Goal: Complete application form

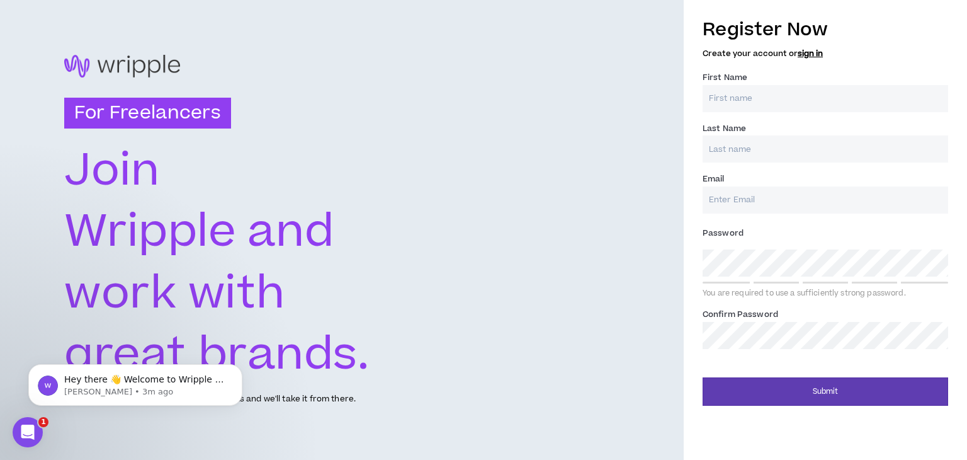
click at [650, 308] on div "For Freelancers Join Wripple and work with great brands. Tell us about your exp…" at bounding box center [342, 230] width 684 height 460
click at [805, 72] on div "First Name *" at bounding box center [826, 91] width 246 height 41
click at [800, 88] on input "First Name *" at bounding box center [826, 98] width 246 height 27
type input "arwa"
click at [791, 151] on input "Last Name *" at bounding box center [826, 148] width 246 height 27
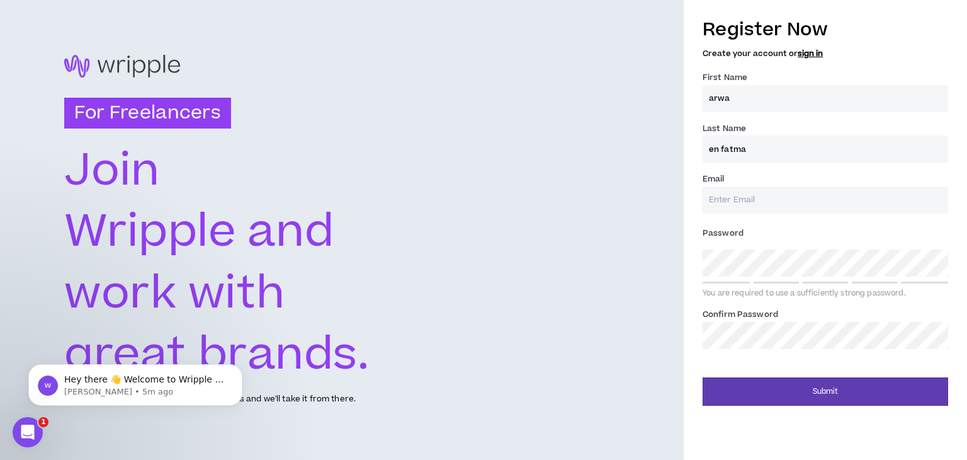
click at [711, 146] on input "en fatma" at bounding box center [826, 148] width 246 height 27
type input "[PERSON_NAME] [PERSON_NAME]"
click at [818, 198] on input "Email *" at bounding box center [826, 199] width 246 height 27
type input "[EMAIL_ADDRESS][DOMAIN_NAME]"
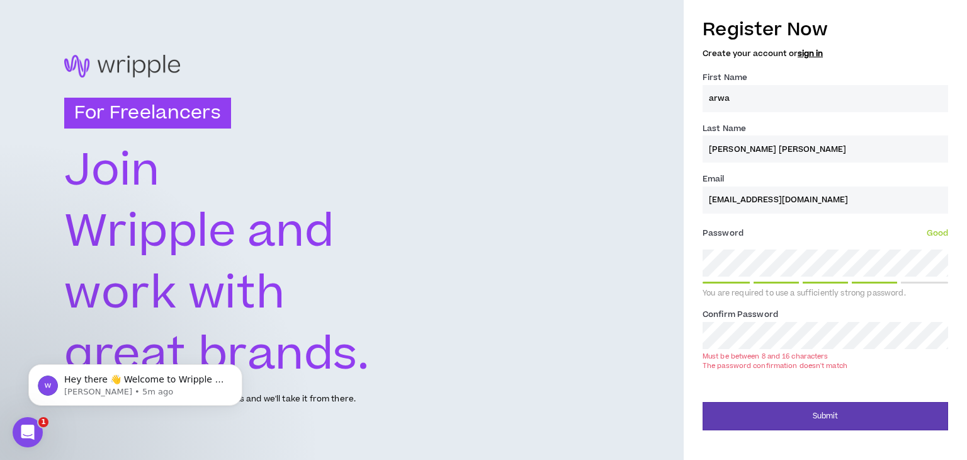
click at [703, 402] on button "Submit" at bounding box center [826, 416] width 246 height 28
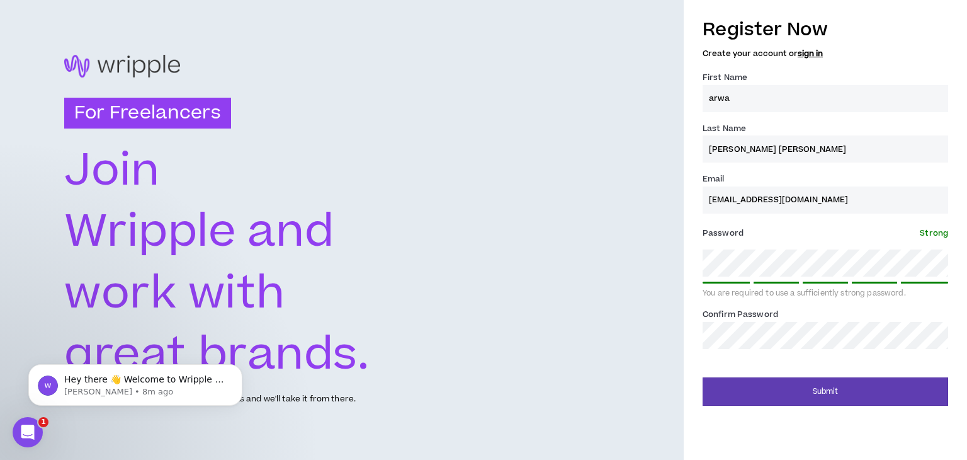
click at [703, 377] on button "Submit" at bounding box center [826, 391] width 246 height 28
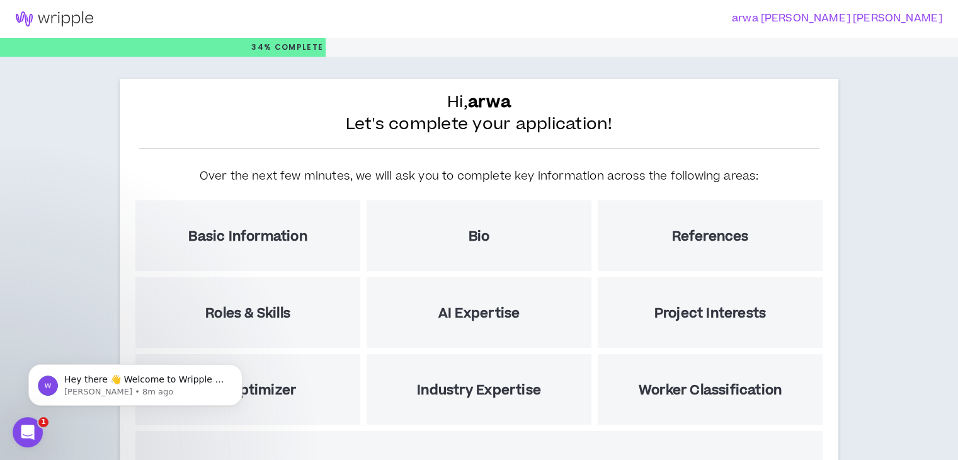
click at [302, 247] on div "Basic Information" at bounding box center [247, 235] width 225 height 71
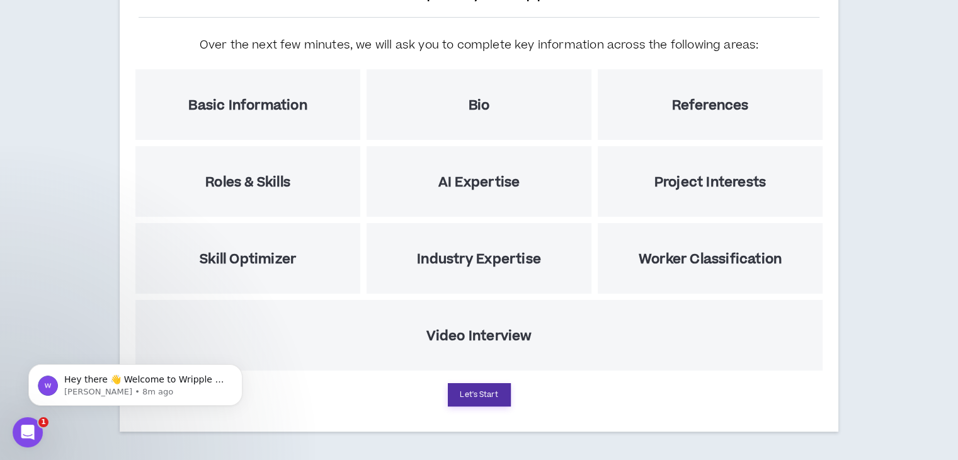
click at [501, 387] on button "Let's Start" at bounding box center [479, 394] width 63 height 23
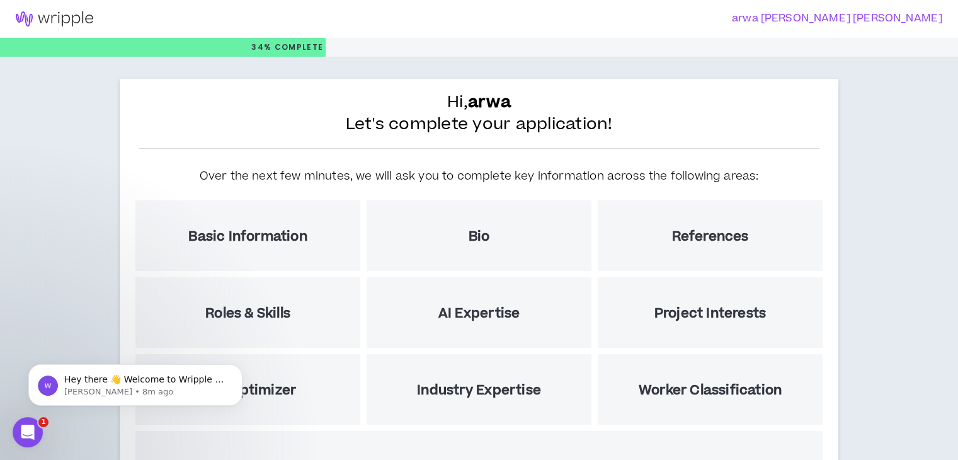
select select "US"
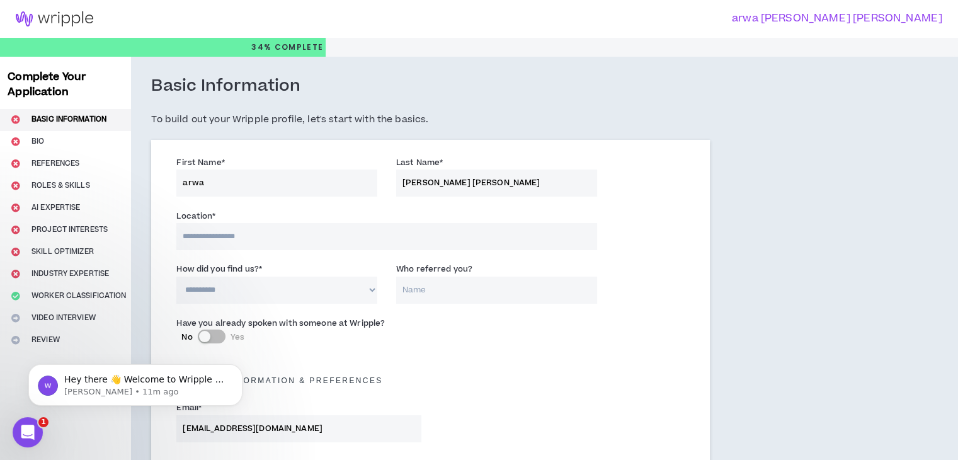
click at [353, 247] on input at bounding box center [386, 236] width 420 height 27
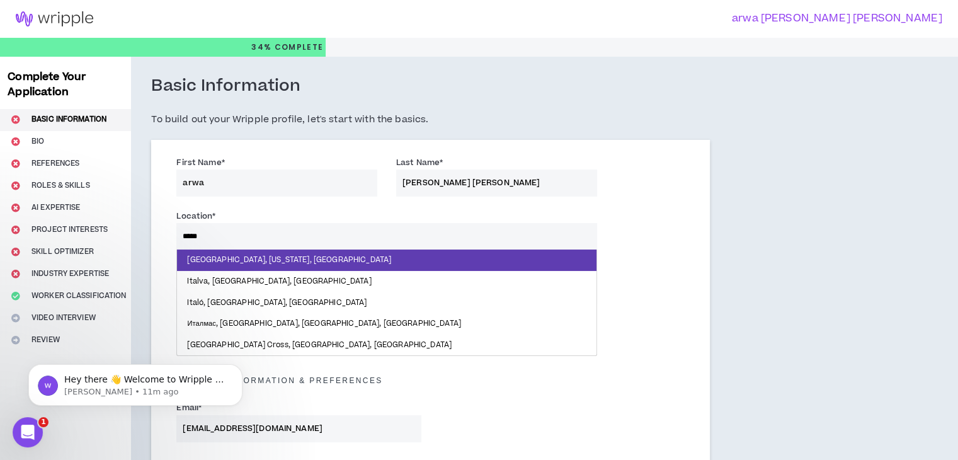
click at [300, 234] on input "*****" at bounding box center [386, 236] width 420 height 27
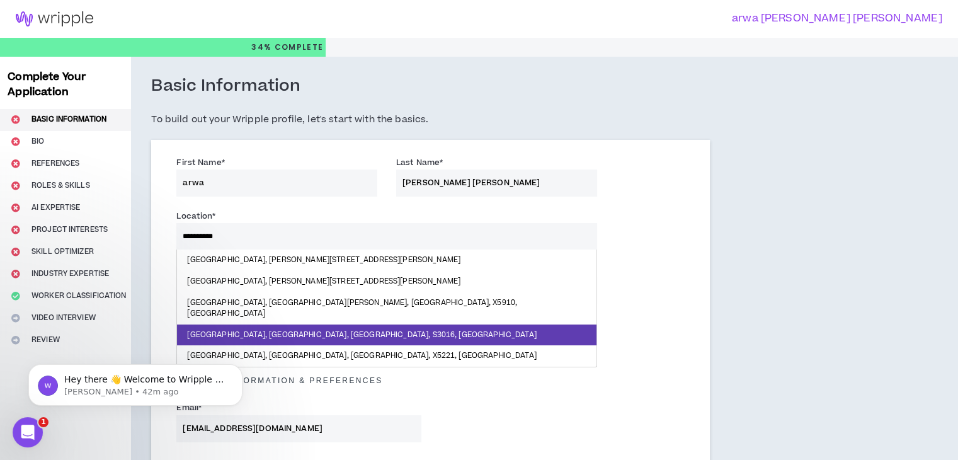
type input "**********"
